Goal: Information Seeking & Learning: Learn about a topic

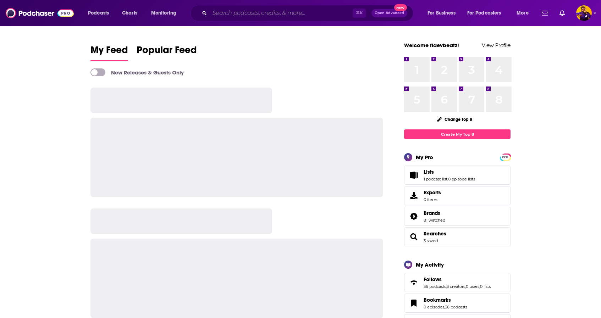
click at [243, 14] on input "Search podcasts, credits, & more..." at bounding box center [281, 12] width 143 height 11
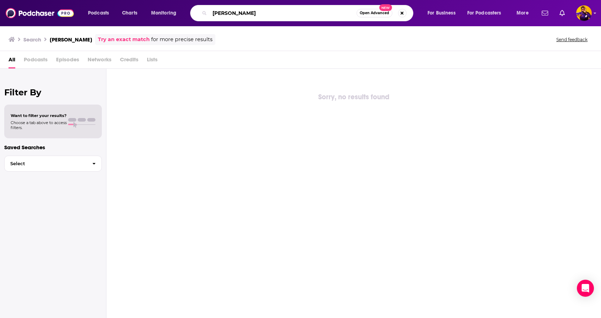
click at [236, 13] on input "[PERSON_NAME]" at bounding box center [283, 12] width 147 height 11
type input "[PERSON_NAME]"
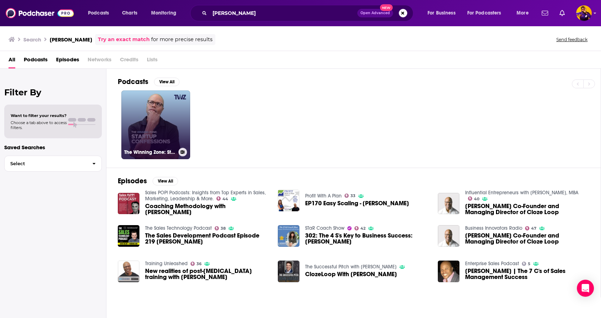
click at [157, 128] on link "The Winning Zone: Startup Confessions" at bounding box center [155, 124] width 69 height 69
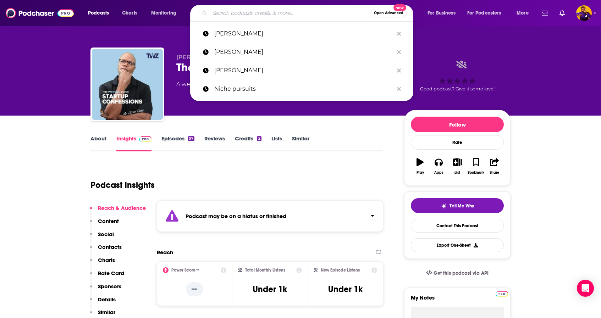
click at [282, 12] on input "Search podcasts, credits, & more..." at bounding box center [290, 12] width 161 height 11
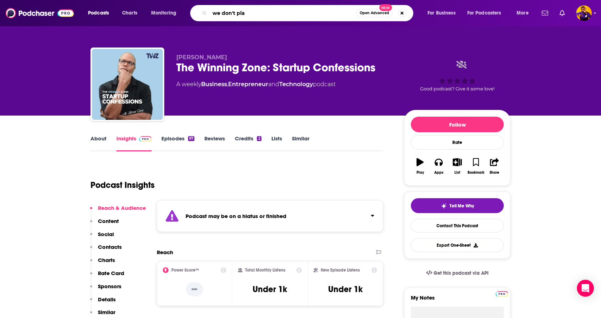
type input "we don't play"
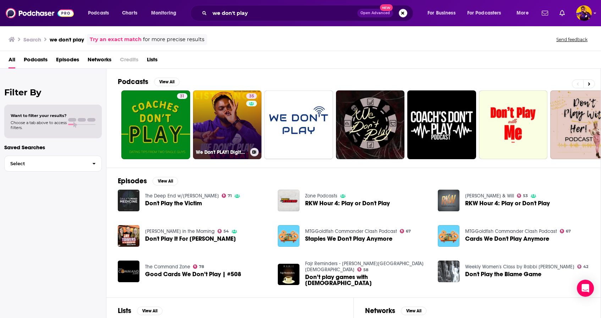
click at [227, 116] on link "35 We Don't PLAY! Digital Online Marketing SEO Podcast: Monetize Pinterest AI T…" at bounding box center [227, 124] width 69 height 69
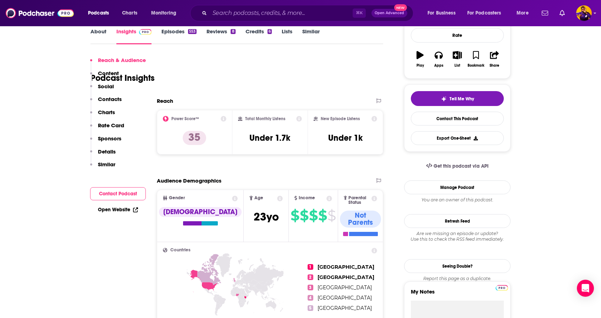
scroll to position [234, 0]
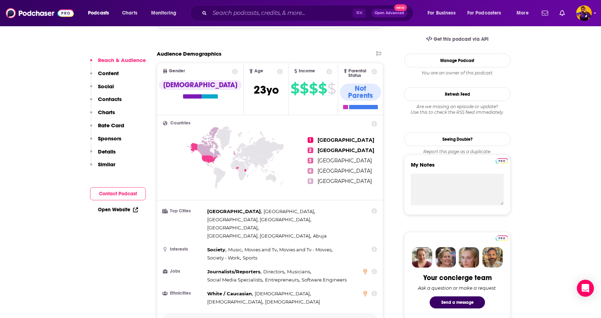
click at [274, 317] on p "Show More" at bounding box center [267, 319] width 21 height 5
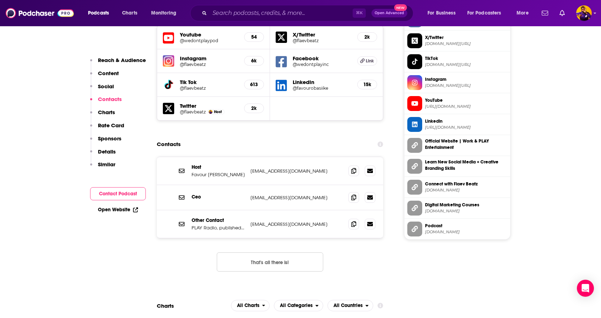
scroll to position [844, 0]
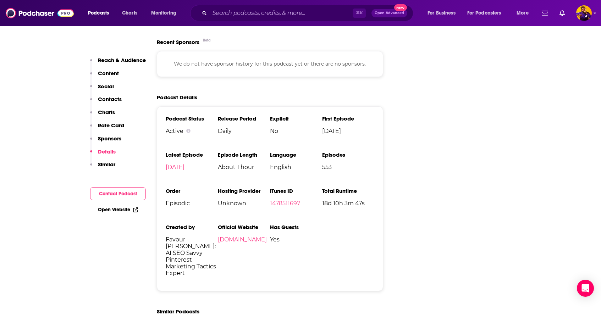
scroll to position [1525, 0]
